Goal: Information Seeking & Learning: Learn about a topic

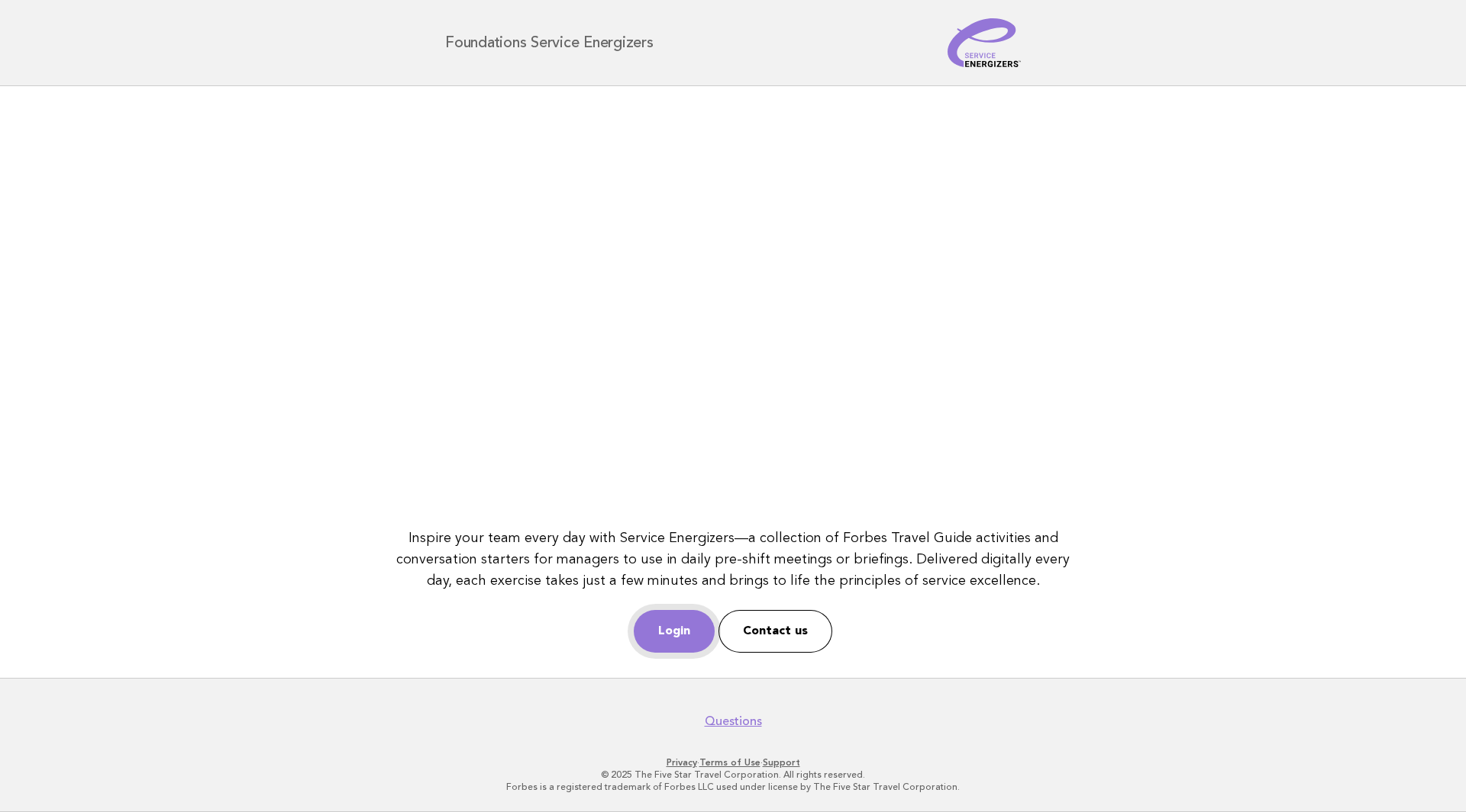
click at [665, 635] on link "Login" at bounding box center [674, 631] width 81 height 43
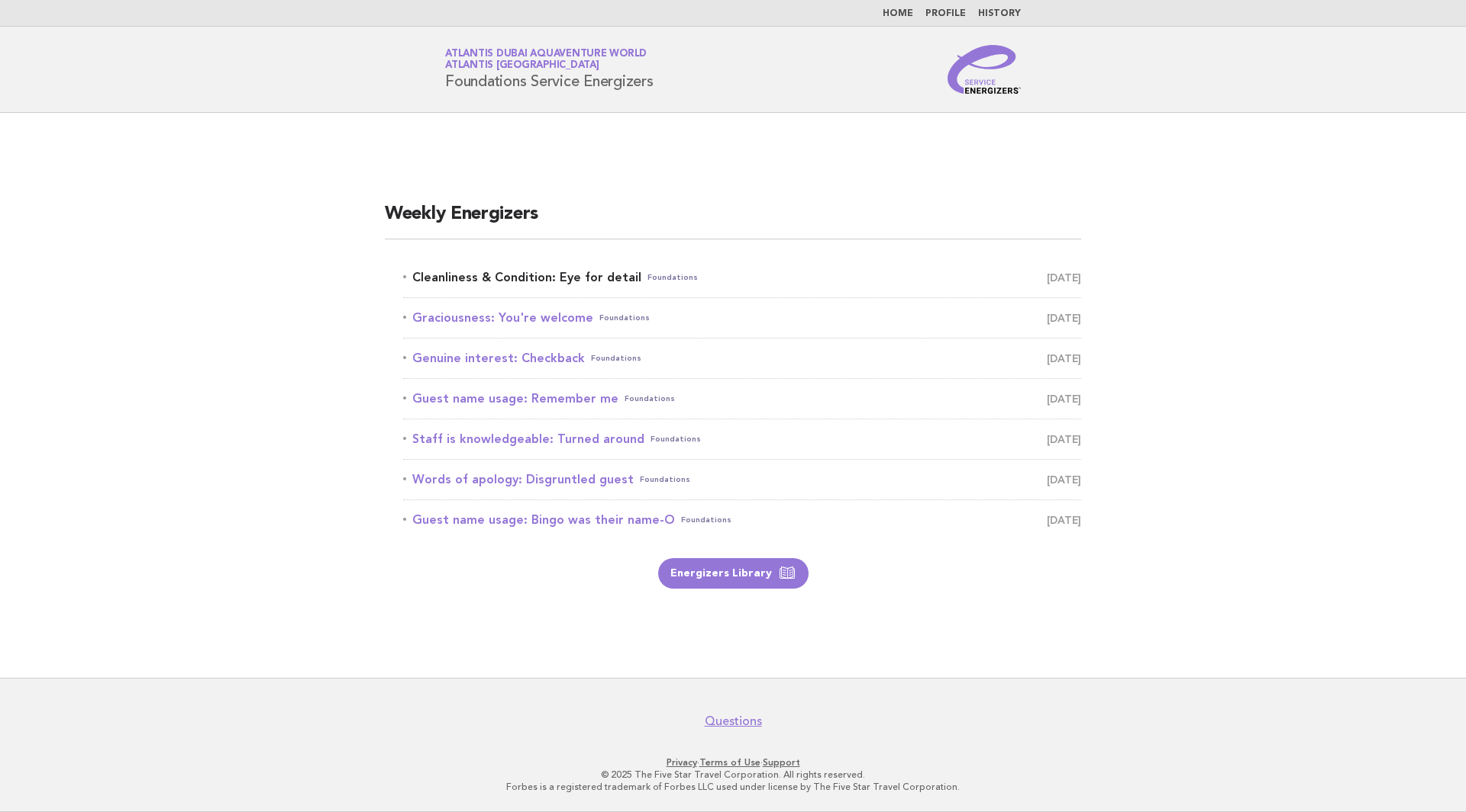
click at [600, 287] on link "Cleanliness & Condition: Eye for detail Foundations October 6" at bounding box center [741, 277] width 678 height 21
click at [516, 284] on link "Cleanliness & Condition: Eye for detail Foundations October 6" at bounding box center [741, 277] width 678 height 21
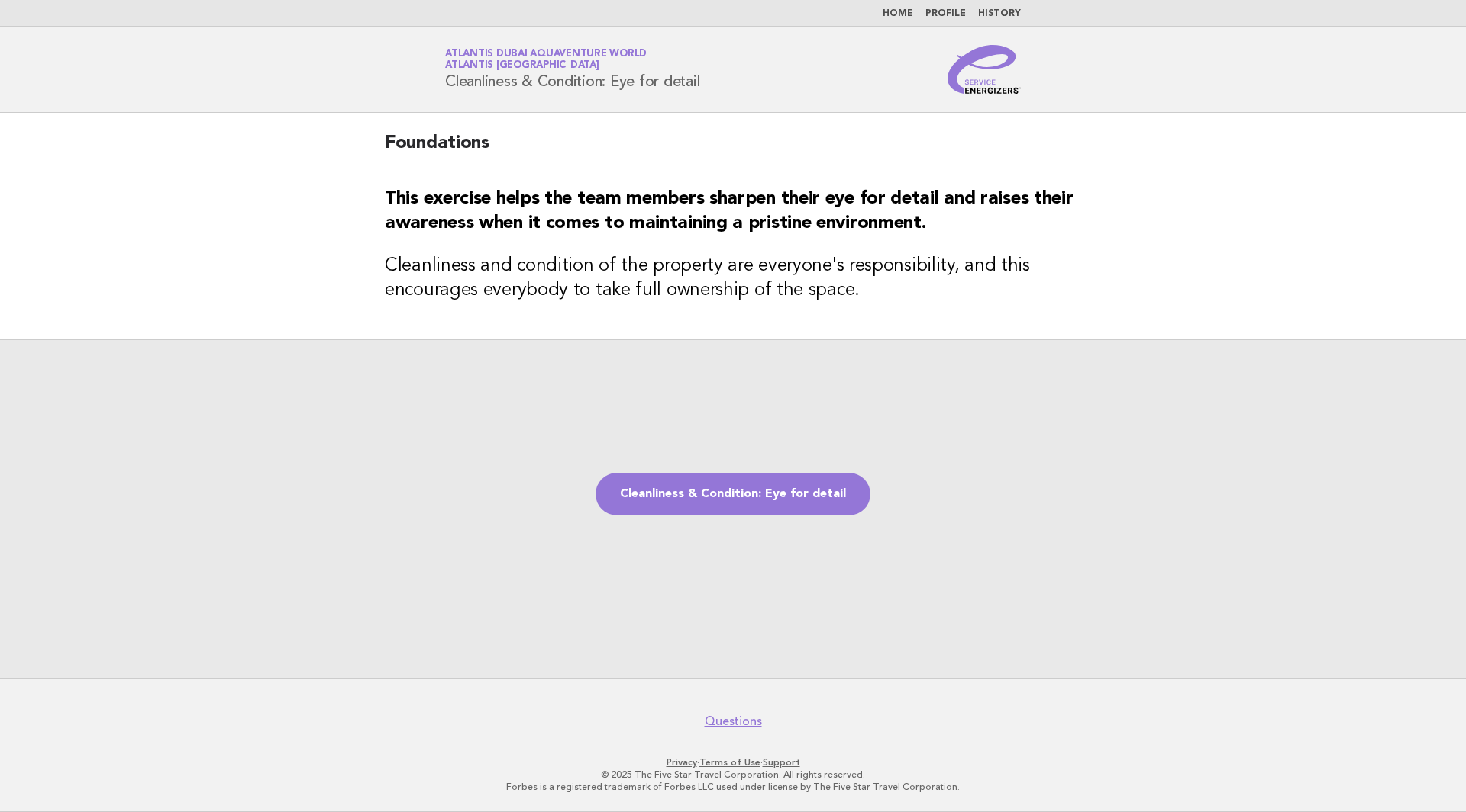
drag, startPoint x: 516, startPoint y: 82, endPoint x: 750, endPoint y: 99, distance: 234.6
click at [749, 98] on header "Service Energizers Atlantis Dubai Aquaventure World Atlantis [GEOGRAPHIC_DATA] …" at bounding box center [733, 70] width 1466 height 86
click at [703, 407] on div "Cleanliness & Condition: Eye for detail" at bounding box center [733, 508] width 1466 height 339
click at [735, 501] on link "Cleanliness & Condition: Eye for detail" at bounding box center [733, 494] width 275 height 43
